Goal: Information Seeking & Learning: Check status

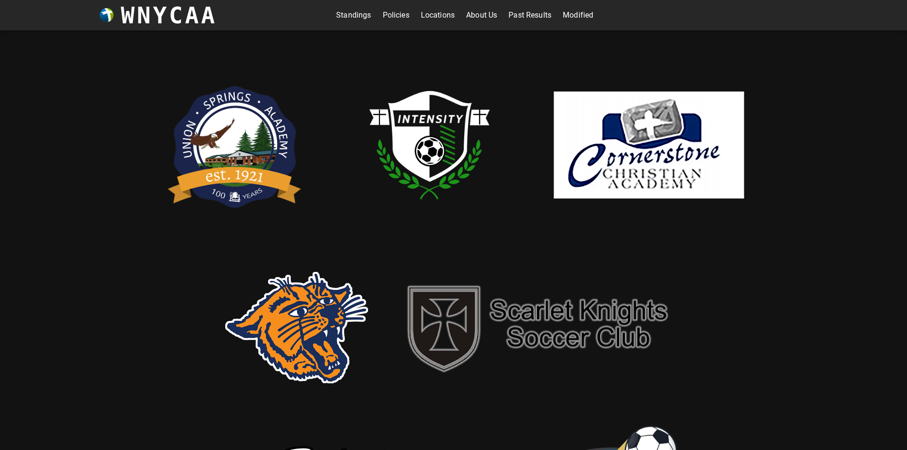
click at [336, 13] on link "Standings" at bounding box center [353, 15] width 35 height 15
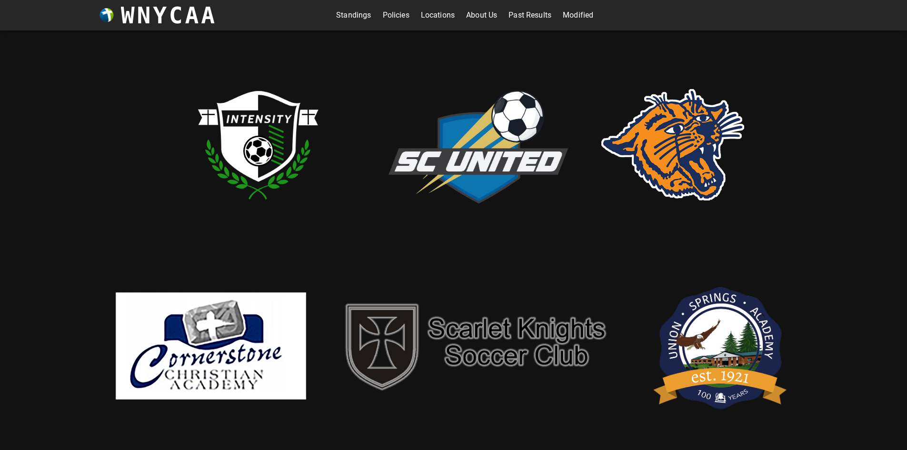
click at [356, 17] on link "Standings" at bounding box center [353, 15] width 35 height 15
